Goal: Task Accomplishment & Management: Use online tool/utility

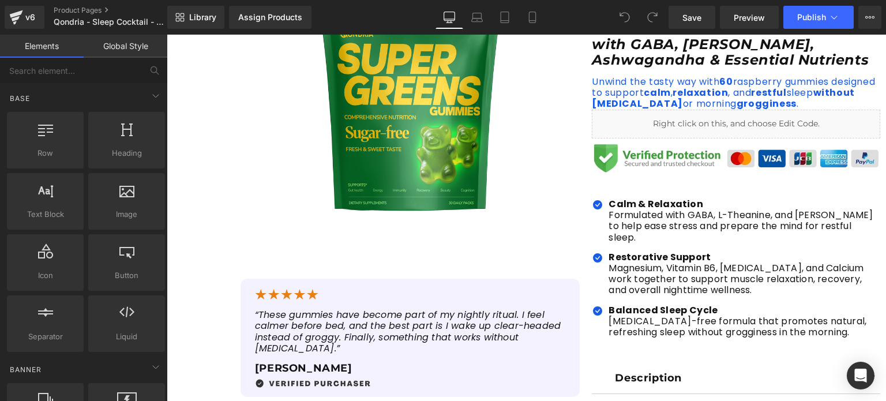
scroll to position [278, 0]
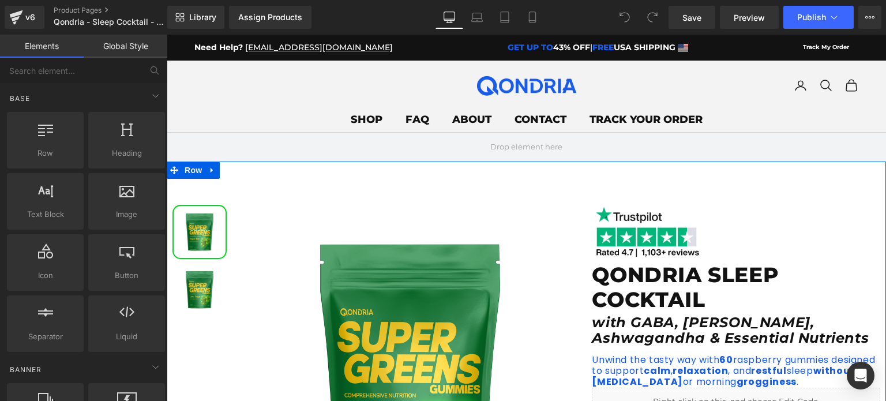
scroll to position [94, 0]
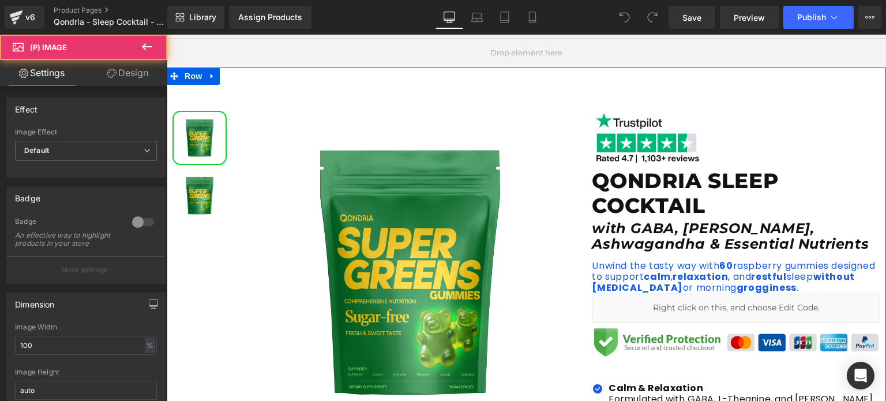
click at [363, 195] on img at bounding box center [411, 272] width 340 height 340
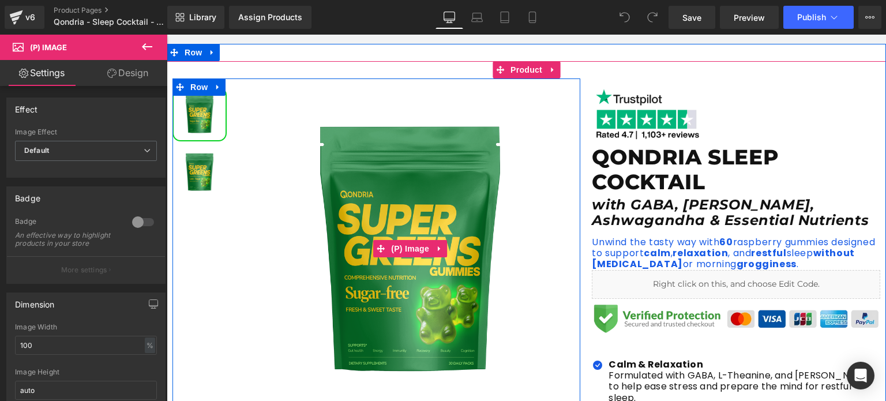
scroll to position [118, 0]
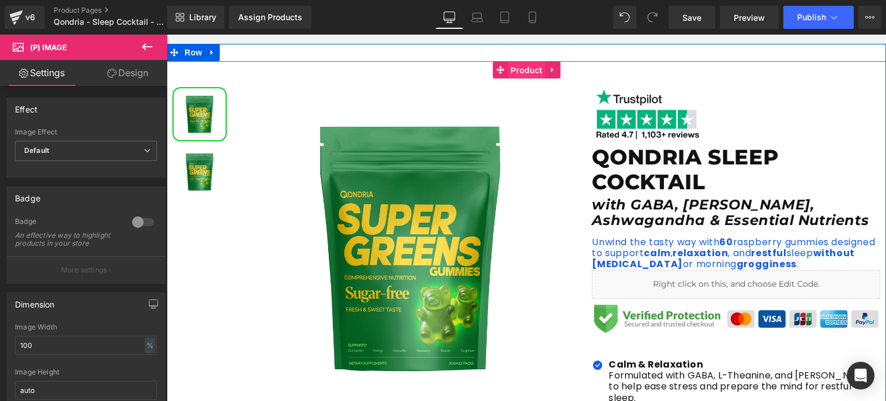
click at [520, 70] on span "Product" at bounding box center [526, 70] width 37 height 17
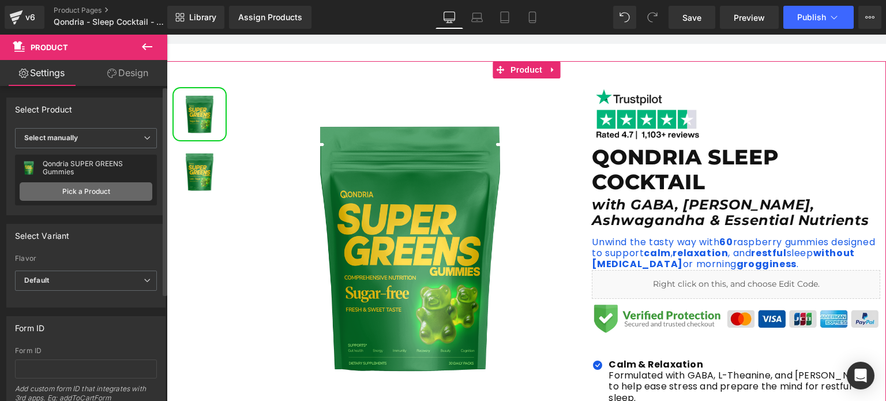
click at [104, 186] on link "Pick a Product" at bounding box center [86, 191] width 133 height 18
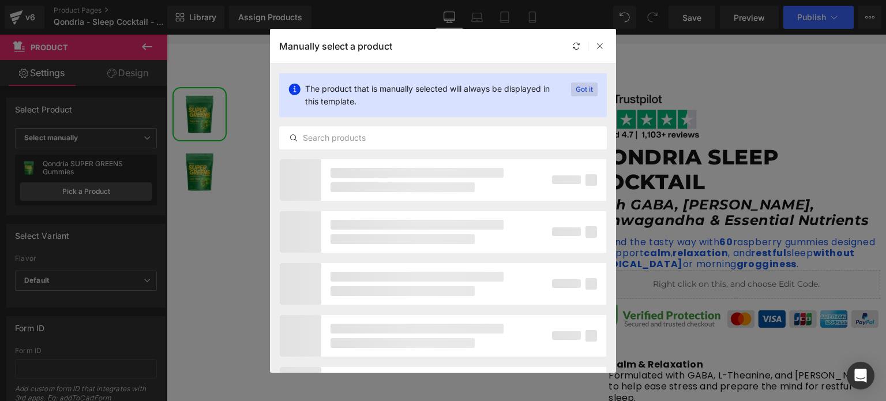
click at [579, 87] on p "Got it" at bounding box center [584, 89] width 27 height 14
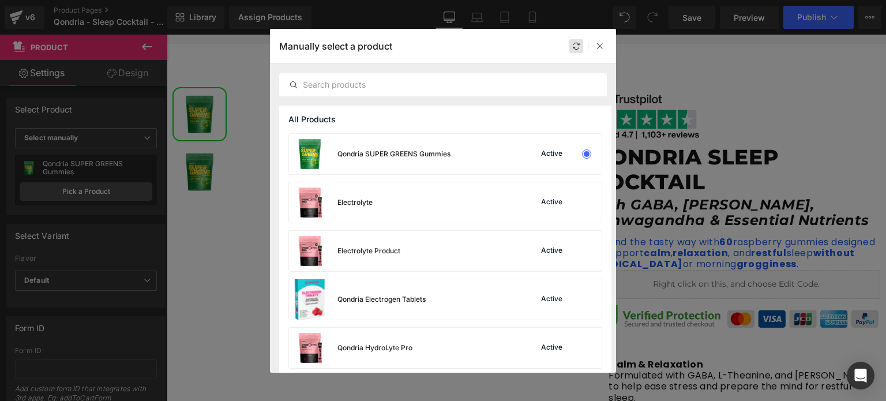
click at [573, 51] on div at bounding box center [576, 46] width 14 height 14
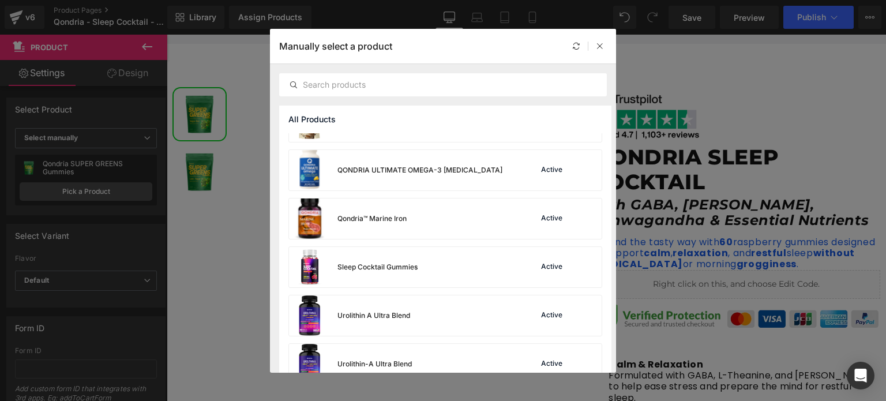
scroll to position [295, 0]
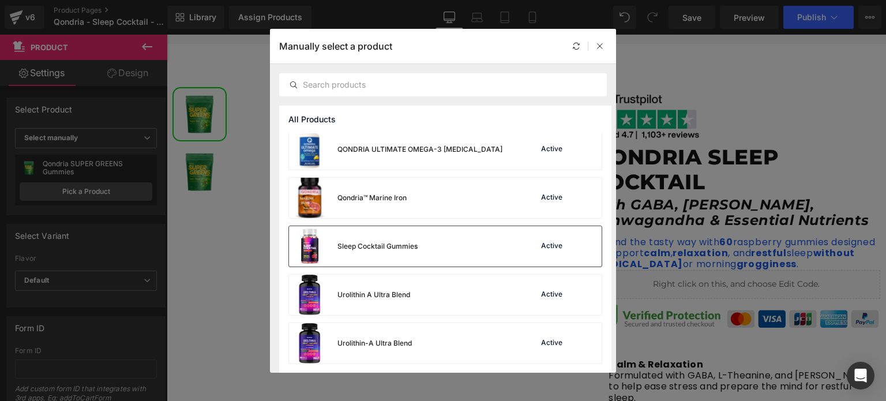
click at [427, 231] on div "Sleep Cocktail Gummies Active" at bounding box center [445, 246] width 313 height 40
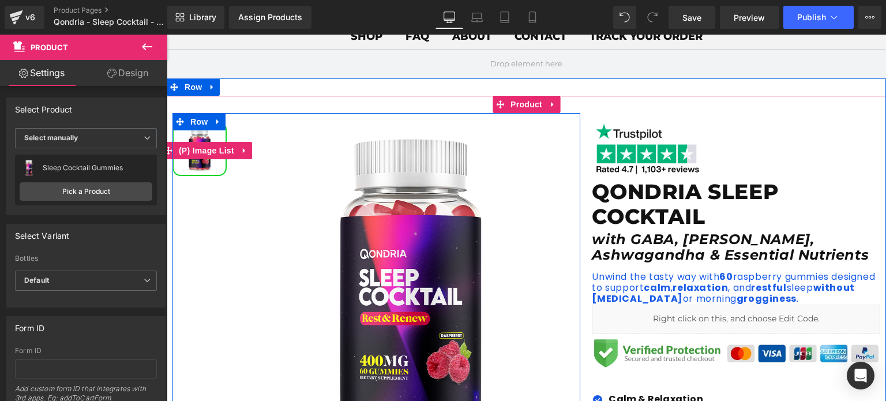
scroll to position [85, 0]
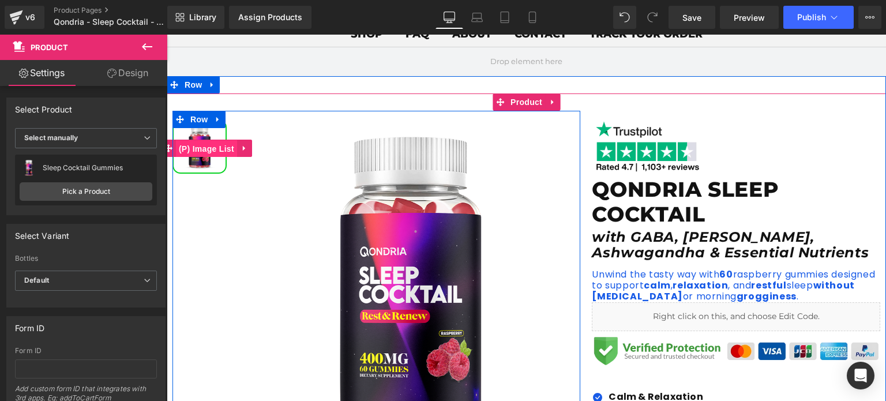
click at [197, 145] on span "(P) Image List" at bounding box center [206, 148] width 61 height 17
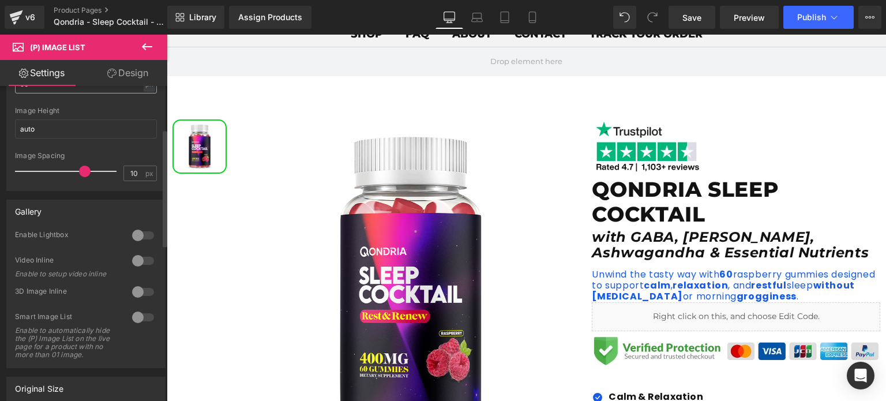
scroll to position [0, 0]
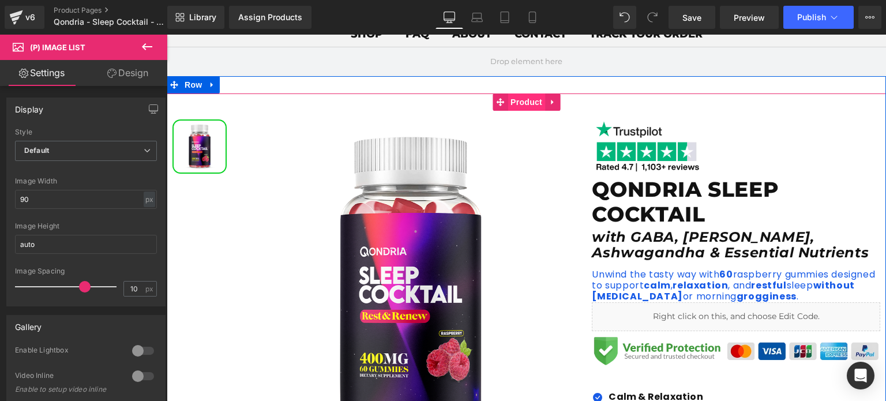
click at [522, 96] on span "Product" at bounding box center [526, 101] width 37 height 17
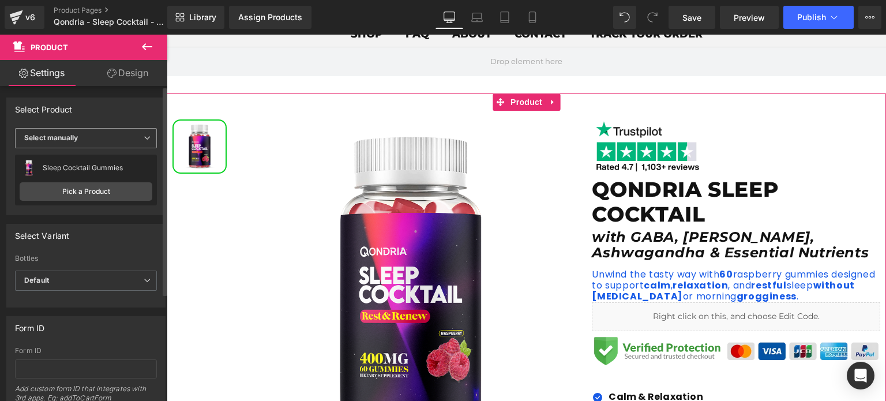
click at [111, 138] on span "Select manually" at bounding box center [86, 138] width 142 height 20
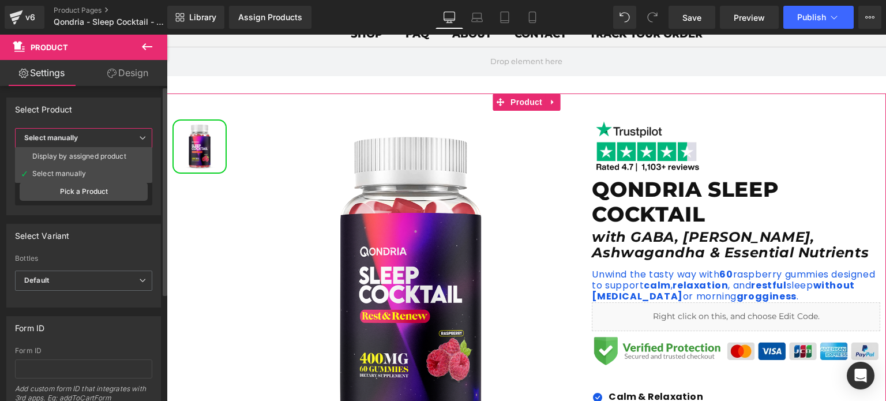
click at [111, 138] on span "Select manually" at bounding box center [83, 138] width 137 height 20
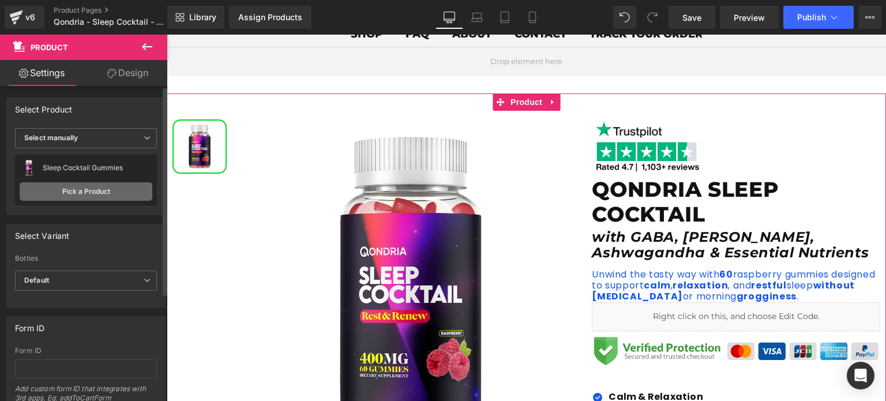
click at [95, 188] on link "Pick a Product" at bounding box center [86, 191] width 133 height 18
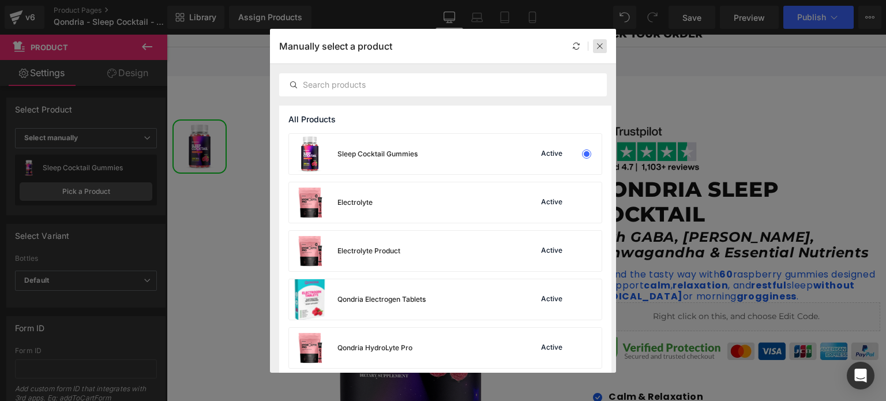
click at [595, 46] on div at bounding box center [600, 46] width 14 height 14
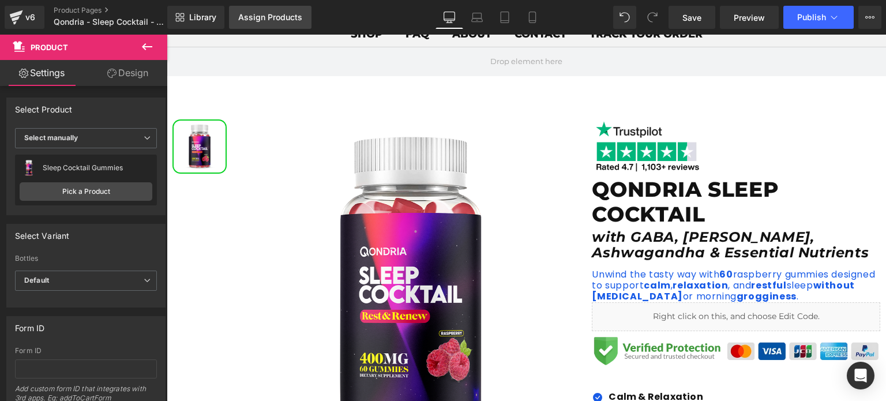
click at [300, 26] on link "Assign Products" at bounding box center [270, 17] width 82 height 23
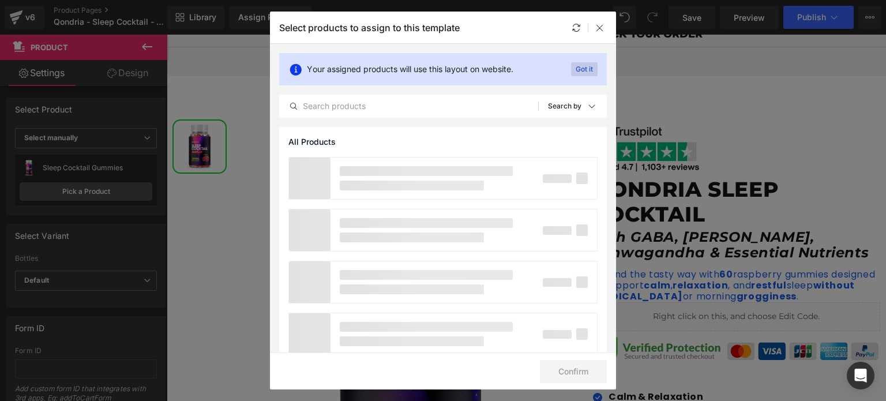
click at [581, 68] on p "Got it" at bounding box center [584, 69] width 27 height 14
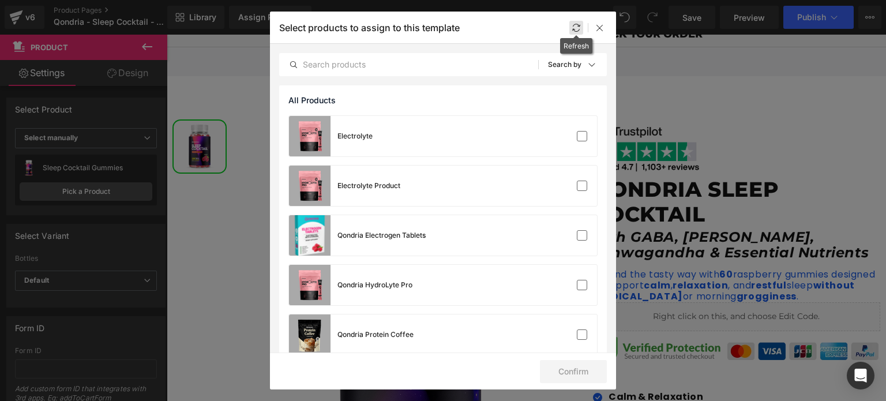
click at [577, 31] on icon at bounding box center [576, 27] width 9 height 9
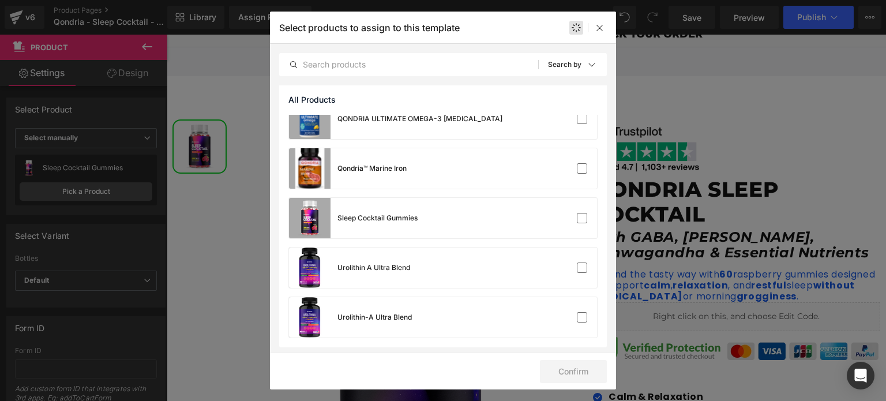
scroll to position [316, 0]
click at [414, 213] on div "Sleep Cocktail Gummies" at bounding box center [377, 217] width 80 height 10
click at [570, 371] on button "Confirm" at bounding box center [573, 371] width 67 height 23
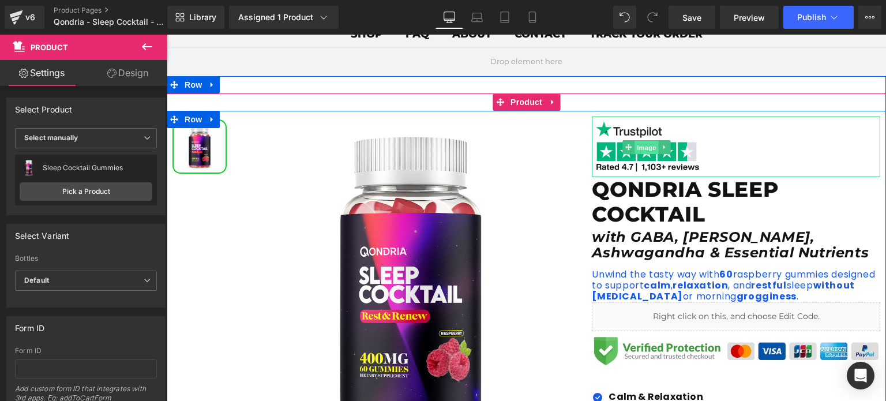
click at [653, 147] on span "Image" at bounding box center [647, 147] width 24 height 14
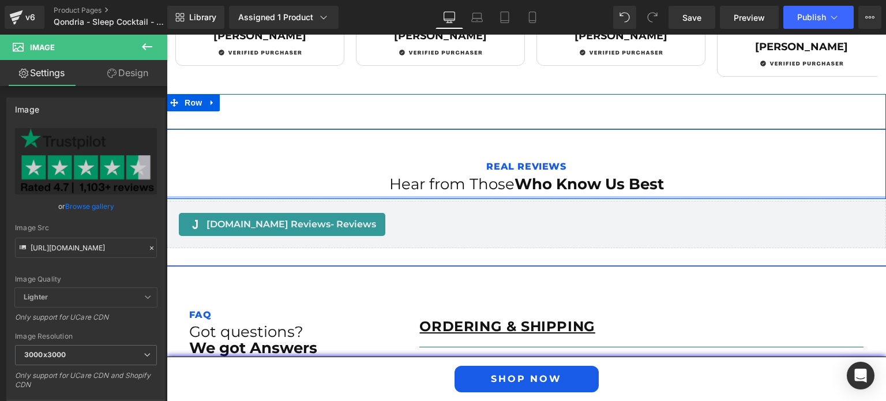
scroll to position [2033, 0]
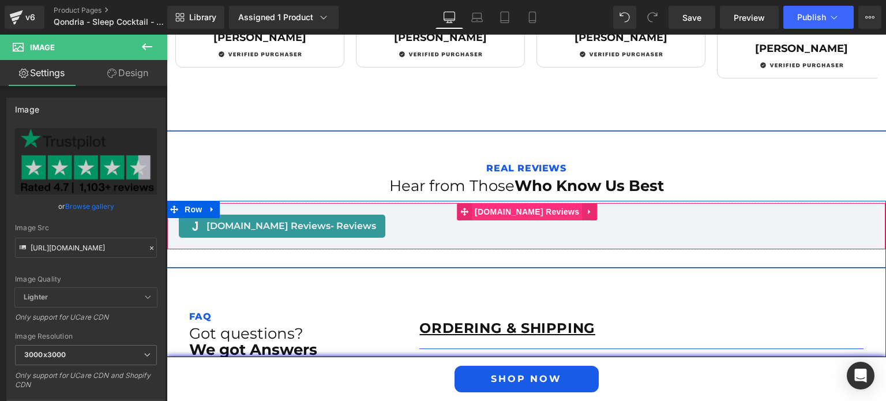
click at [522, 203] on span "[DOMAIN_NAME] Reviews" at bounding box center [527, 211] width 110 height 17
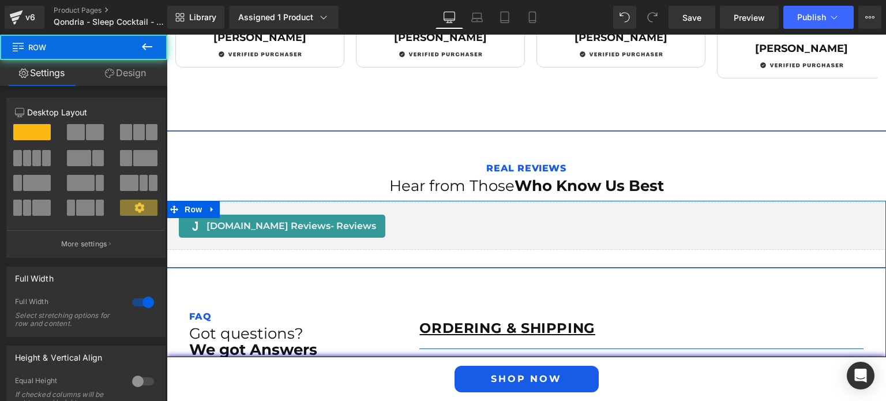
click at [526, 226] on div "Judge.me Reviews - Reviews Judge.me Reviews Separator FAQ Text Block Got questi…" at bounding box center [526, 368] width 719 height 333
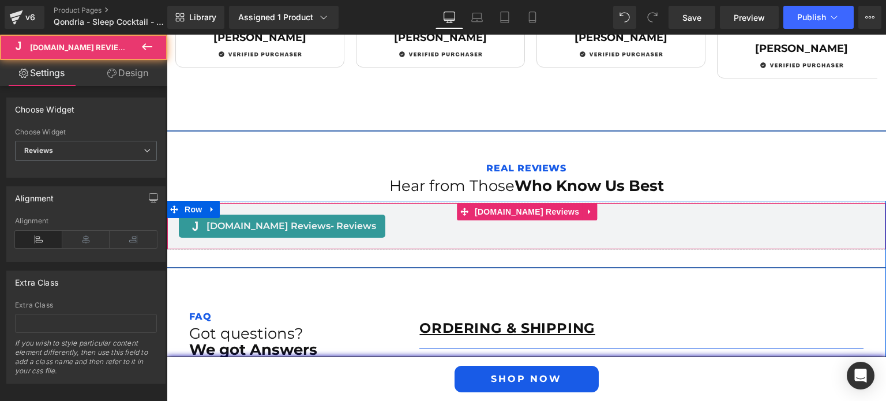
click at [288, 215] on div "Judge.me Reviews - Reviews" at bounding box center [282, 226] width 207 height 23
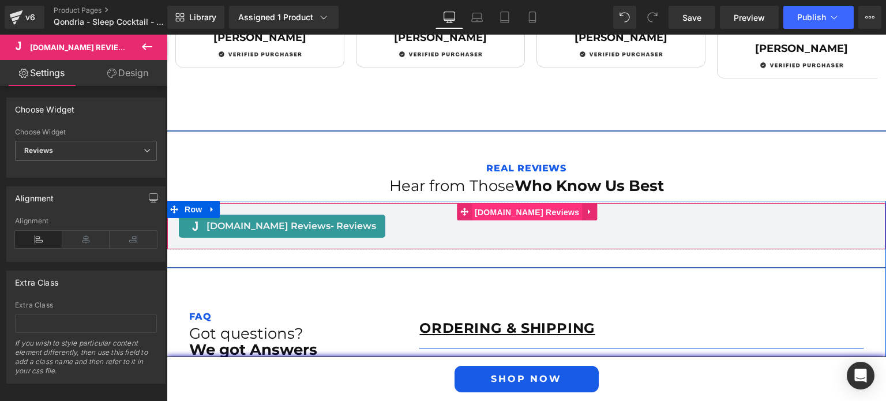
click at [517, 204] on span "[DOMAIN_NAME] Reviews" at bounding box center [527, 212] width 110 height 17
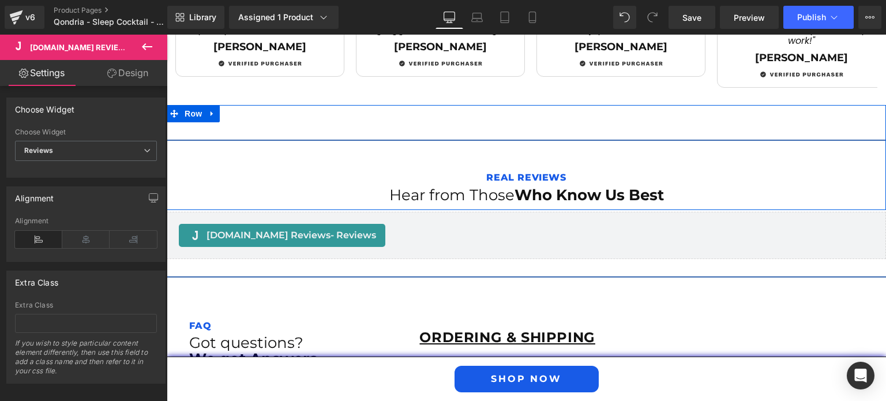
scroll to position [2037, 0]
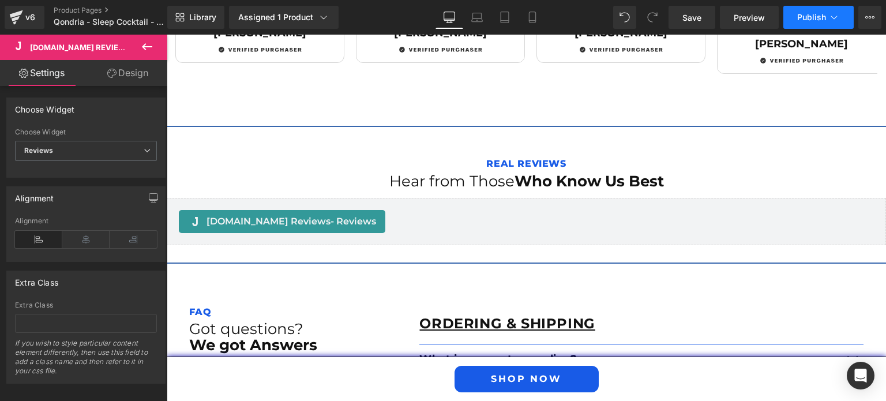
click at [811, 18] on span "Publish" at bounding box center [811, 17] width 29 height 9
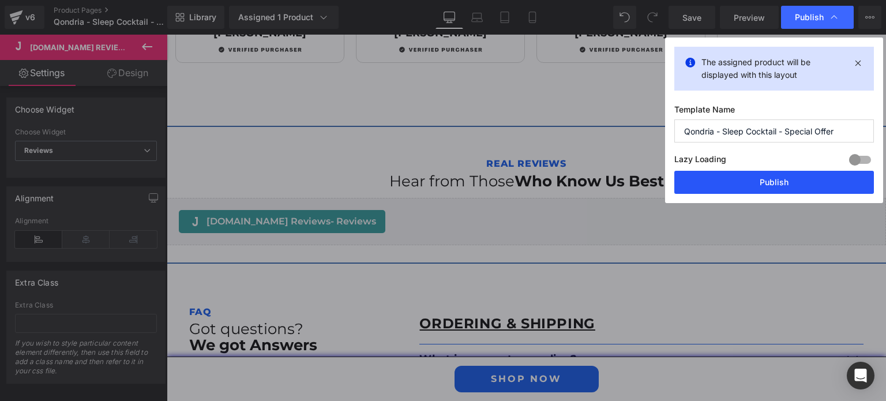
click at [776, 175] on button "Publish" at bounding box center [774, 182] width 200 height 23
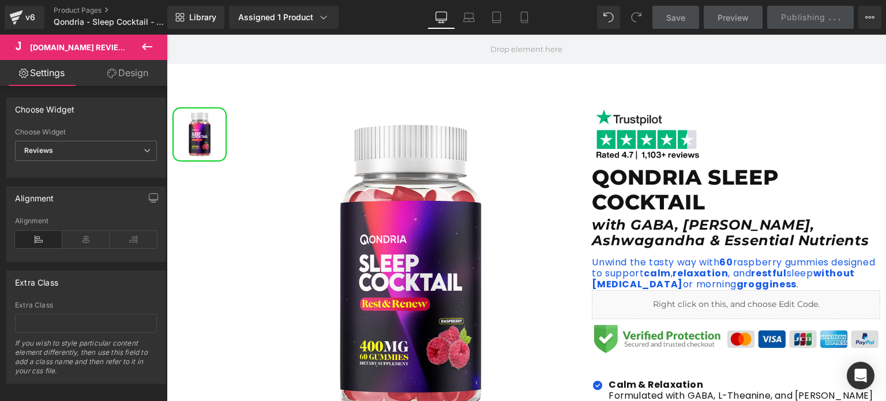
scroll to position [0, 0]
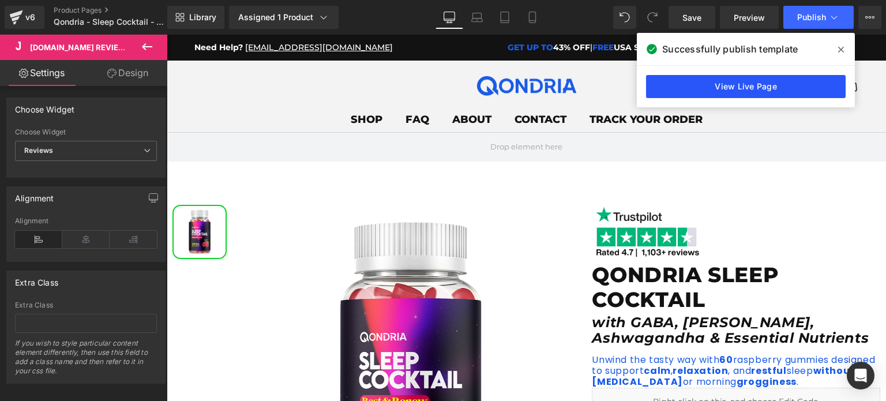
click at [752, 76] on link "View Live Page" at bounding box center [746, 86] width 200 height 23
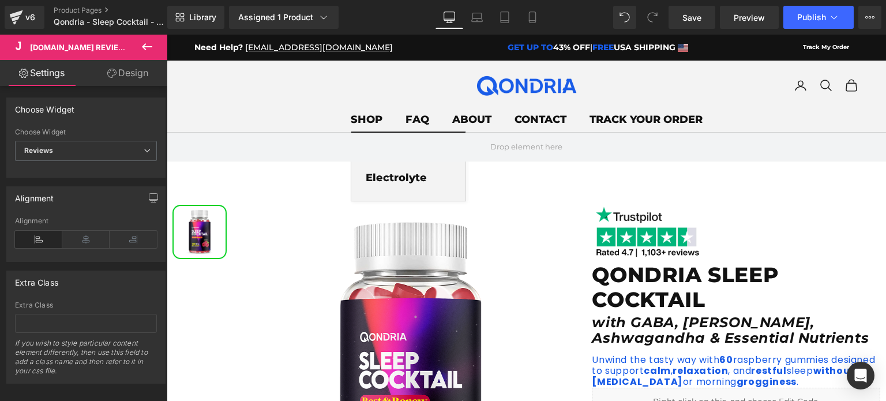
scroll to position [153, 0]
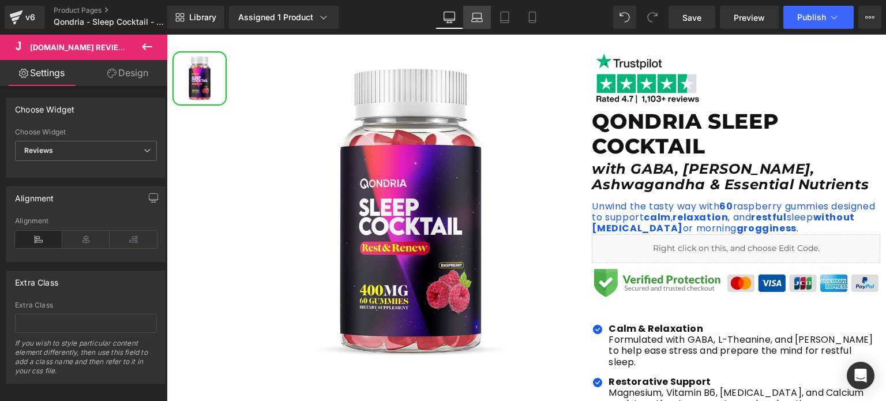
click at [485, 14] on link "Laptop" at bounding box center [477, 17] width 28 height 23
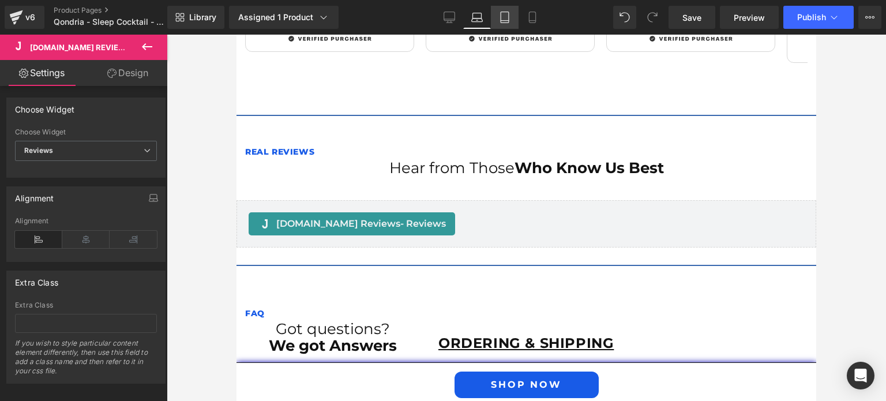
click at [505, 17] on icon at bounding box center [505, 18] width 12 height 12
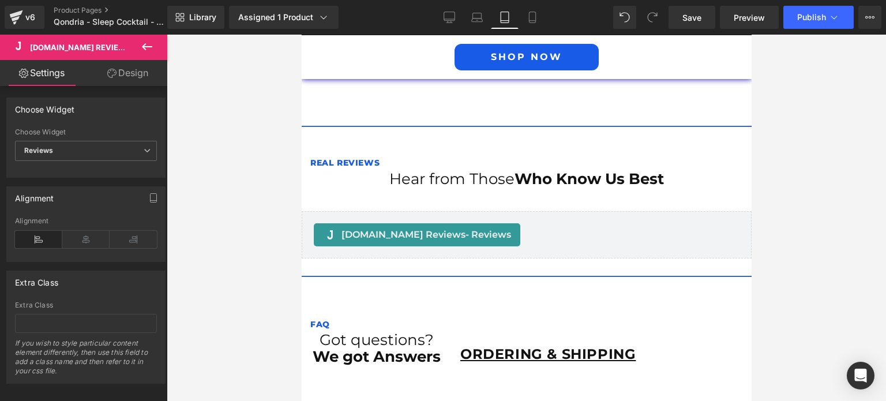
scroll to position [2492, 0]
click at [527, 14] on icon at bounding box center [533, 18] width 12 height 12
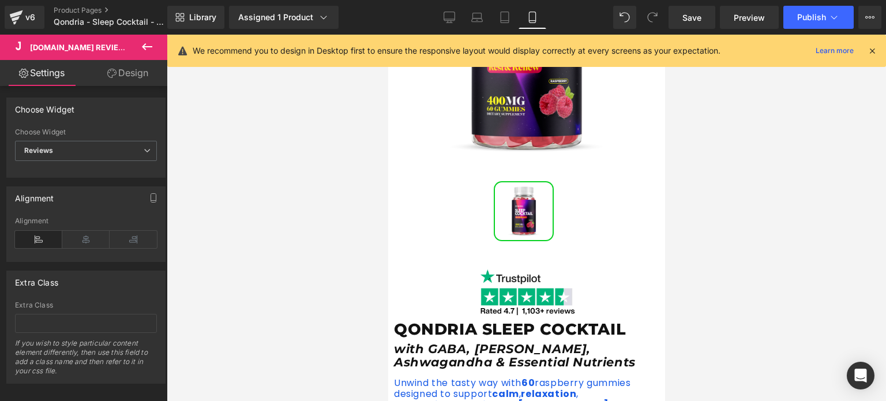
scroll to position [243, 0]
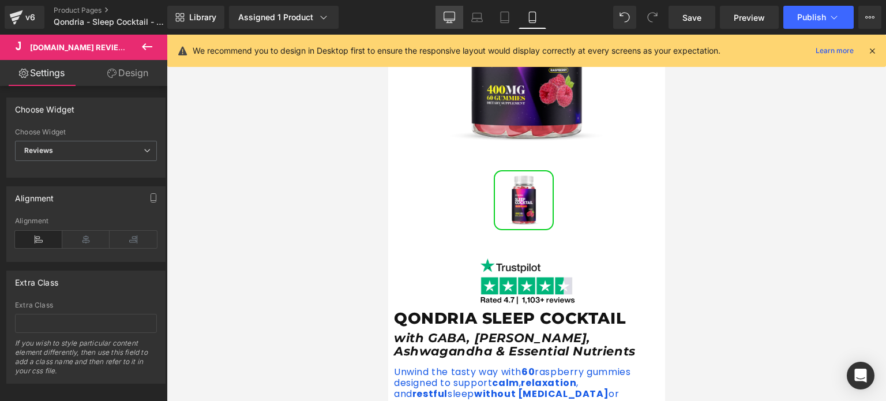
click at [446, 20] on icon at bounding box center [449, 16] width 11 height 9
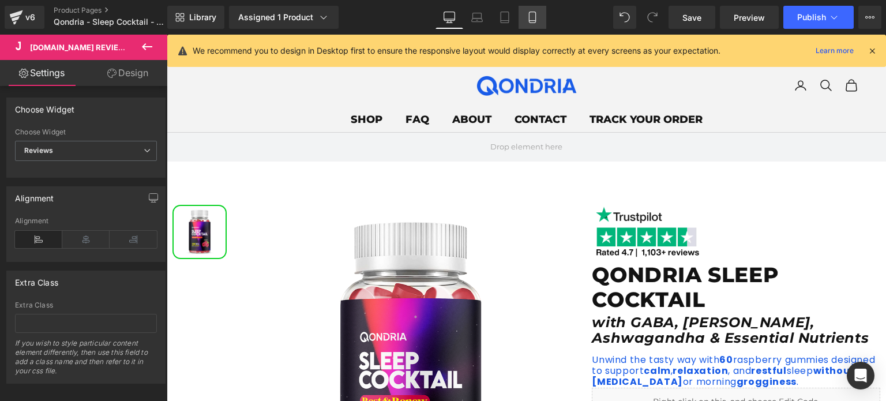
click at [531, 16] on icon at bounding box center [533, 18] width 12 height 12
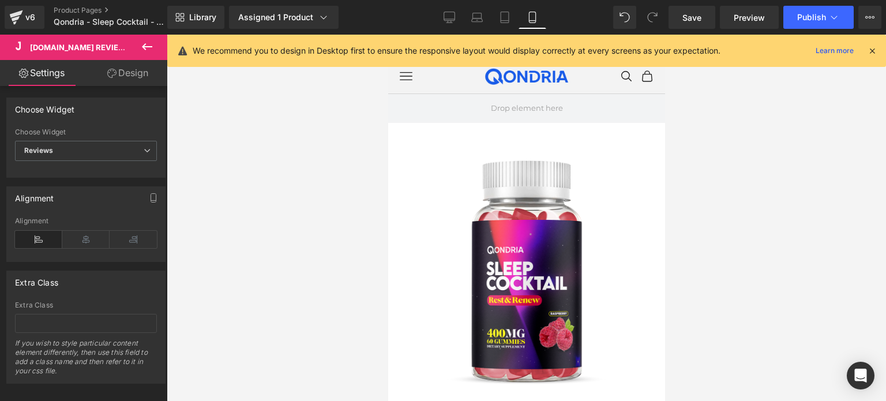
scroll to position [196, 0]
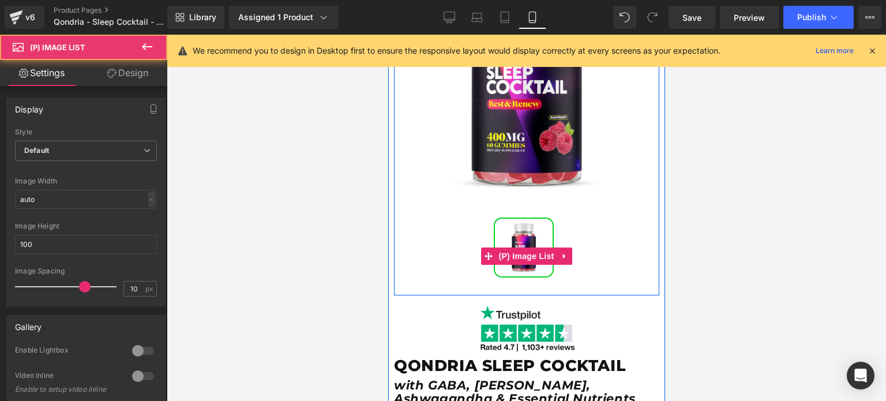
click at [525, 256] on div "(P) Image List" at bounding box center [525, 255] width 265 height 77
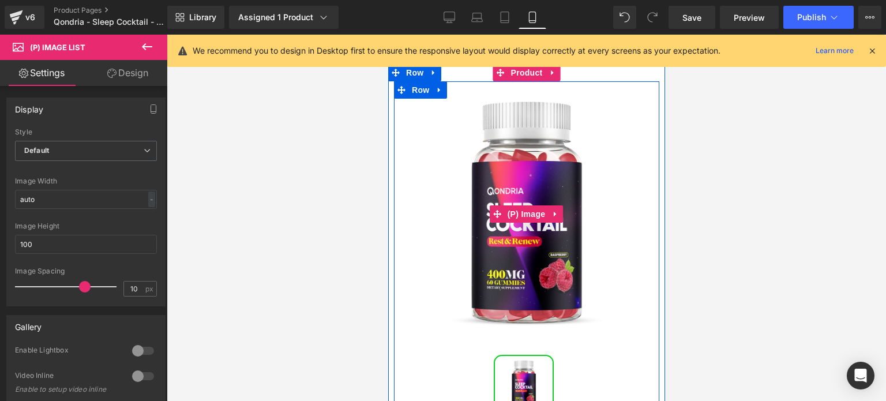
scroll to position [215, 0]
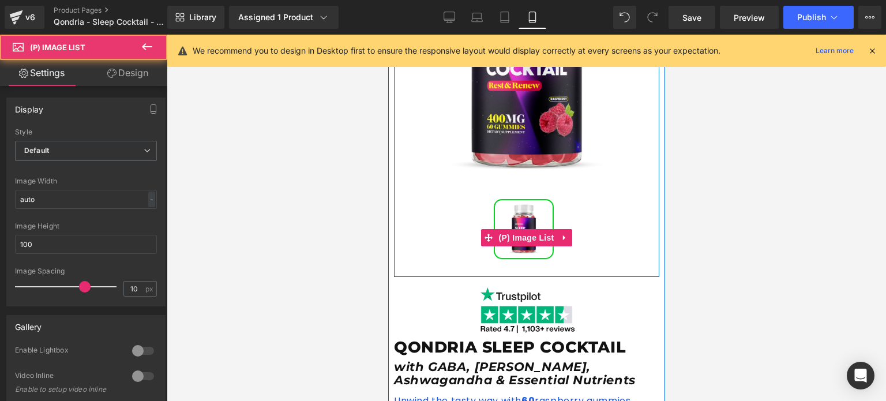
click at [525, 224] on img at bounding box center [523, 229] width 58 height 58
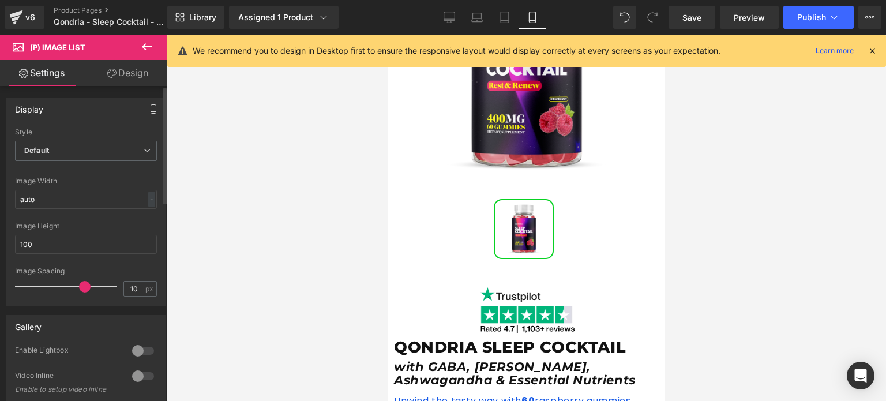
click at [149, 102] on button "button" at bounding box center [153, 109] width 18 height 22
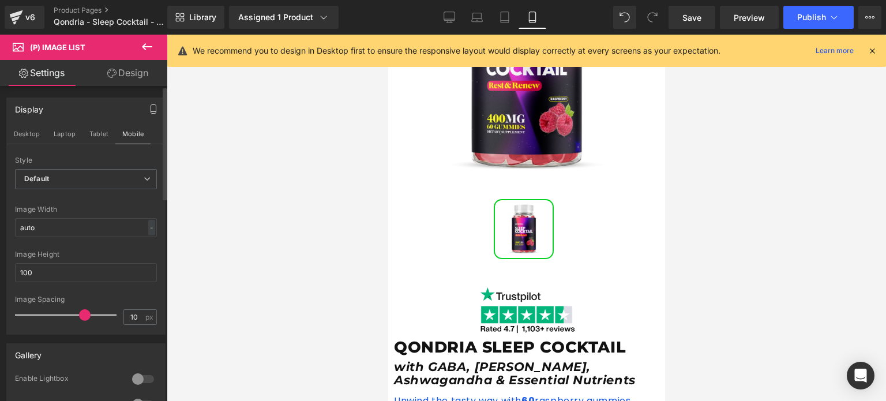
click at [149, 102] on button "button" at bounding box center [153, 109] width 18 height 22
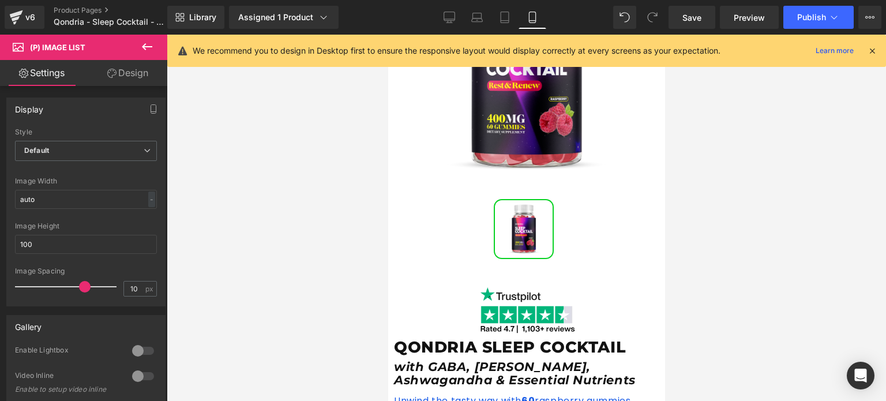
click at [123, 78] on link "Design" at bounding box center [128, 73] width 84 height 26
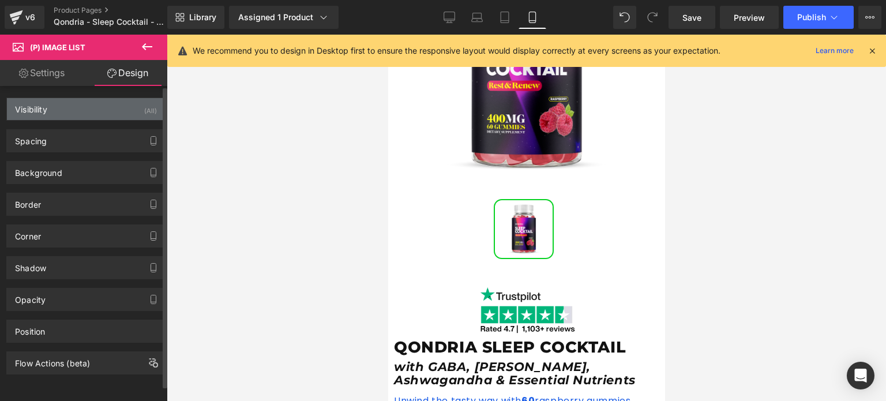
click at [130, 117] on div "Visibility (All)" at bounding box center [86, 109] width 158 height 22
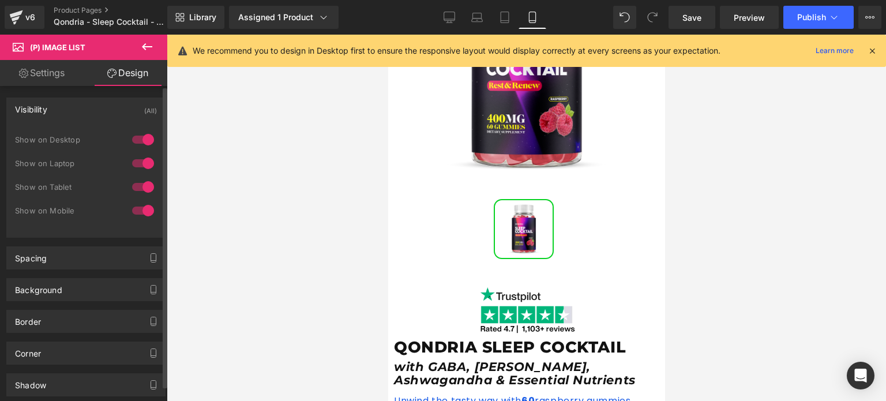
click at [133, 188] on div at bounding box center [143, 187] width 28 height 18
click at [137, 209] on div at bounding box center [143, 210] width 28 height 18
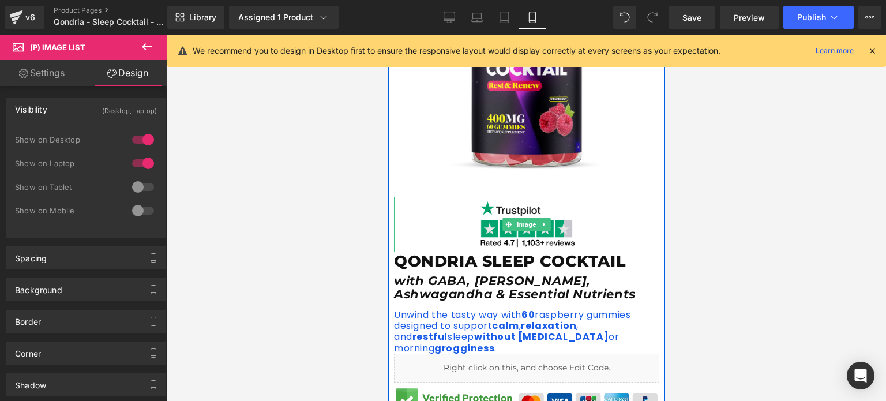
scroll to position [0, 0]
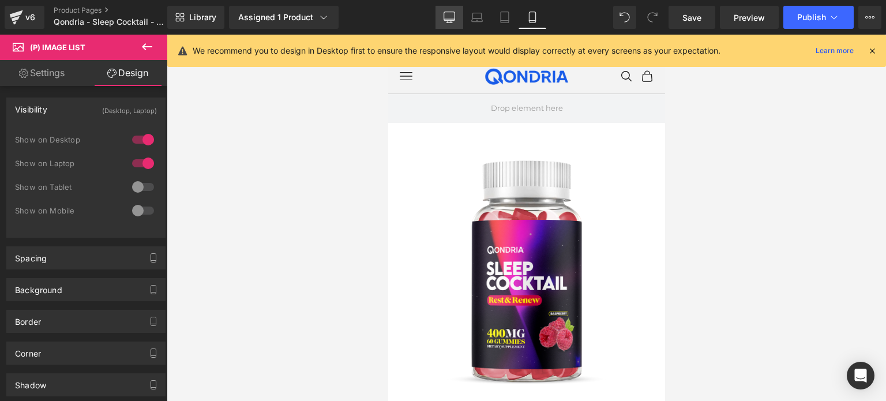
click at [445, 14] on icon at bounding box center [449, 16] width 11 height 9
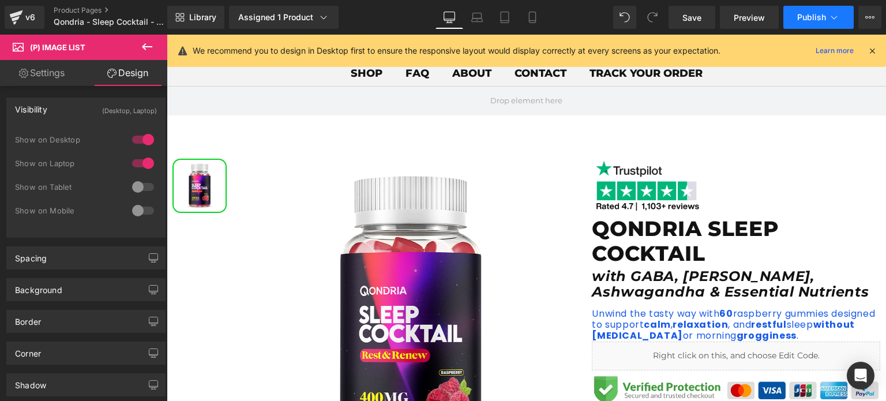
click at [815, 15] on span "Publish" at bounding box center [811, 17] width 29 height 9
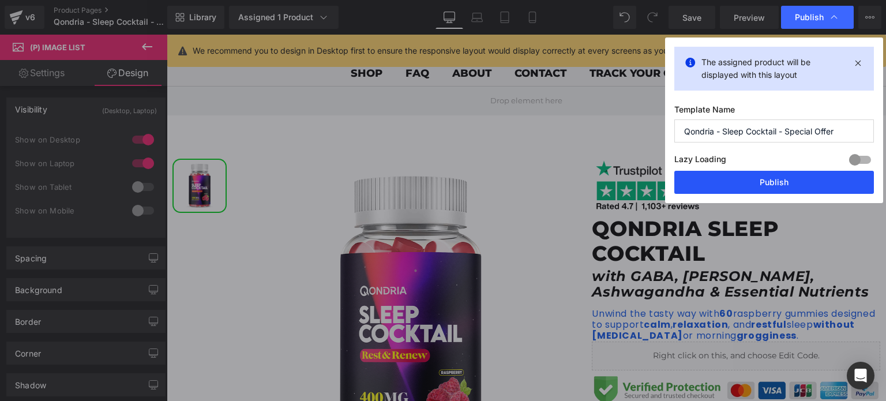
click at [780, 190] on button "Publish" at bounding box center [774, 182] width 200 height 23
